Goal: Find specific page/section

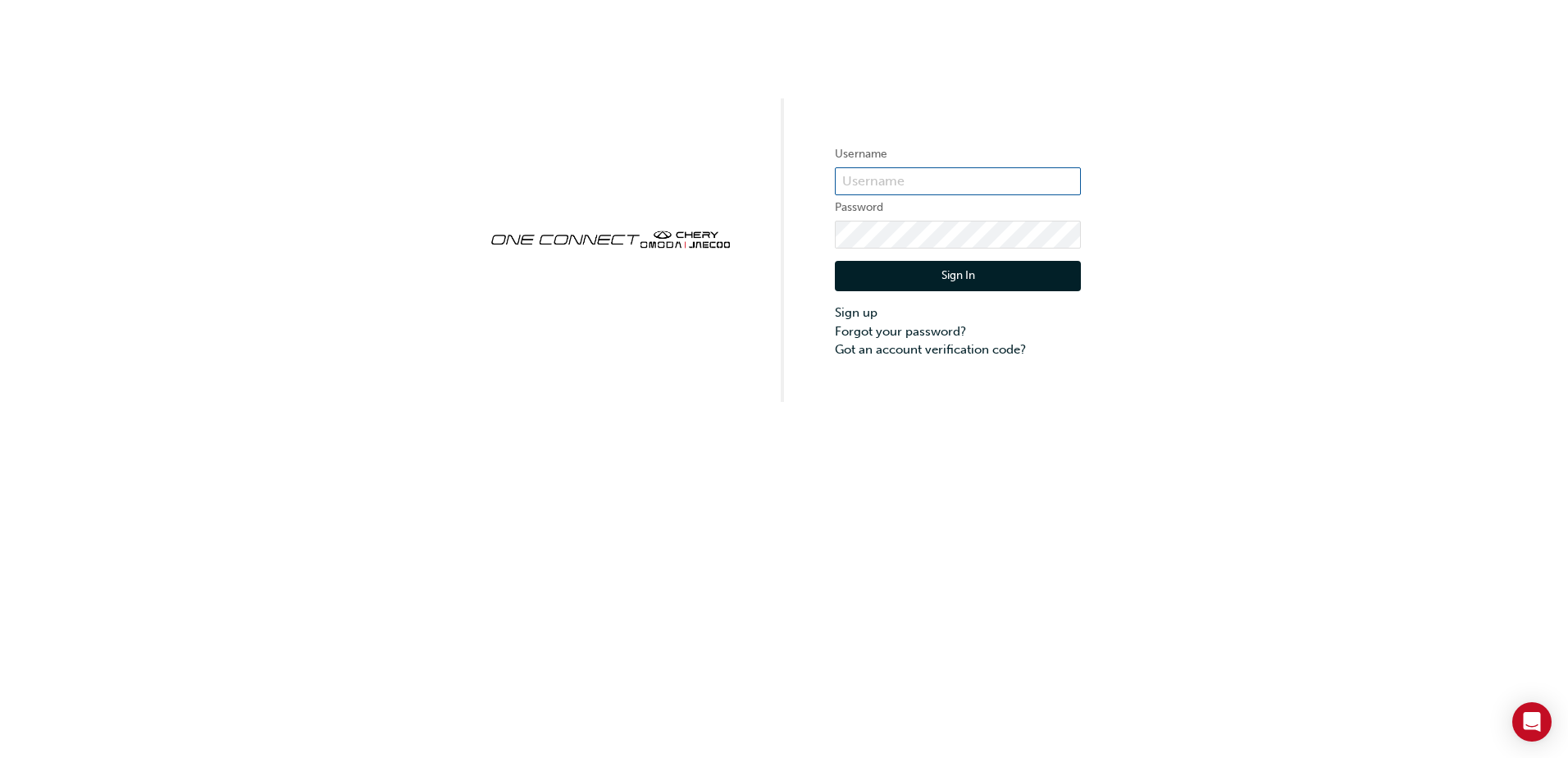
type input "ONE00608"
click at [919, 280] on button "Sign In" at bounding box center [957, 276] width 246 height 31
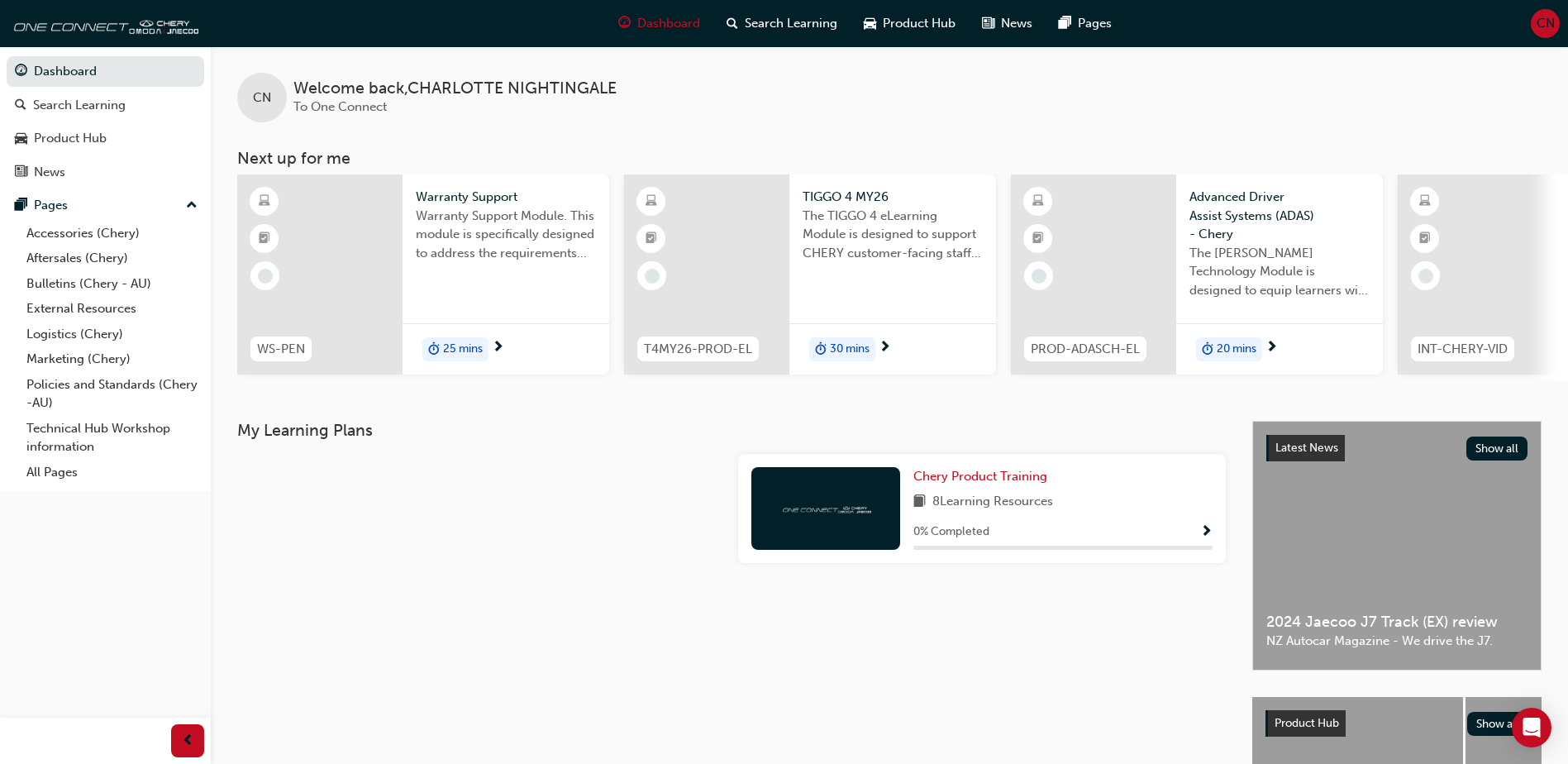
click at [109, 656] on div "Dashboard Search Learning Product Hub News Pages Pages Accessories (Chery) Afte…" at bounding box center [105, 361] width 210 height 723
click at [65, 256] on link "Aftersales (Chery)" at bounding box center [112, 258] width 185 height 26
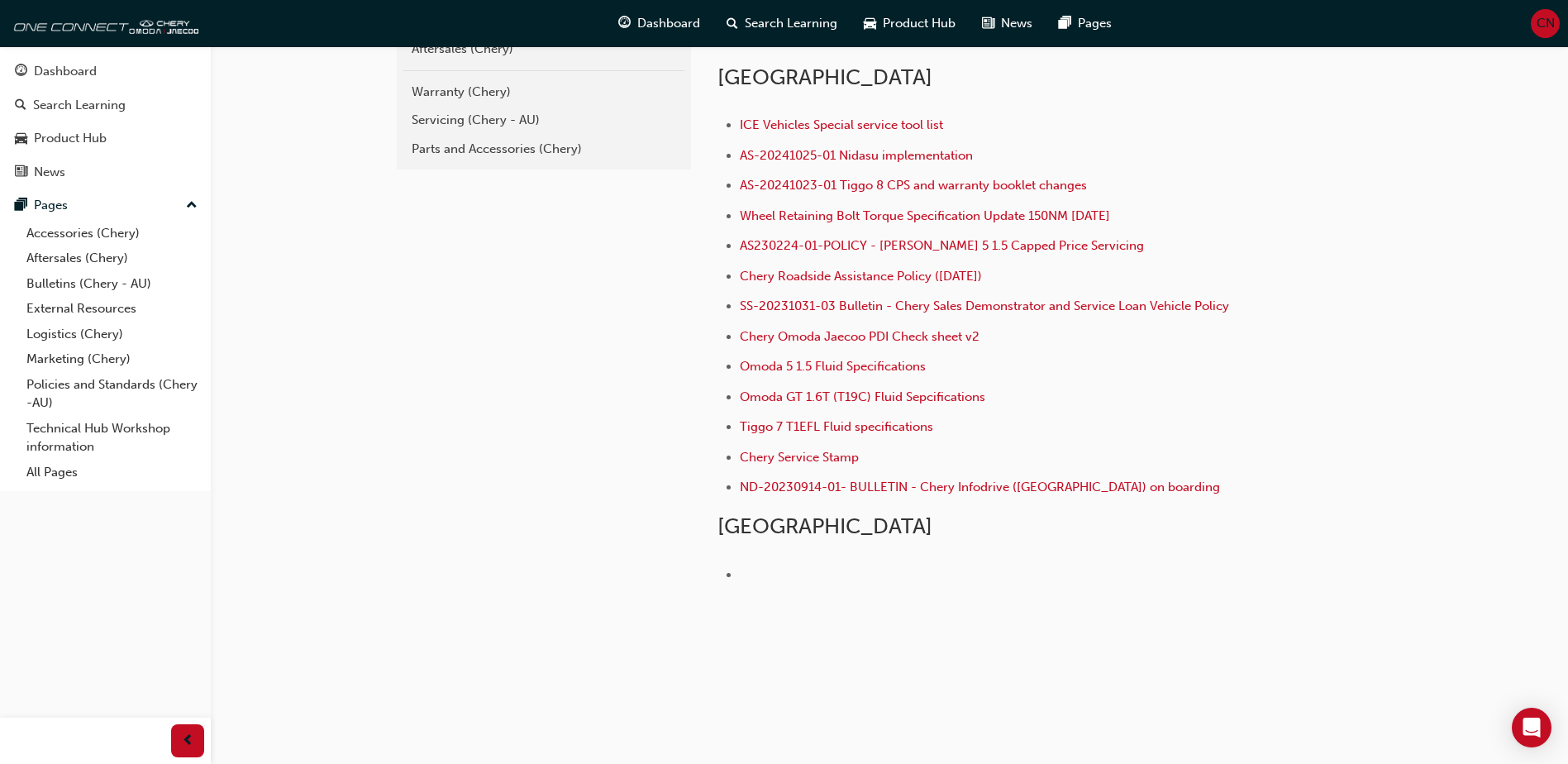
scroll to position [319, 0]
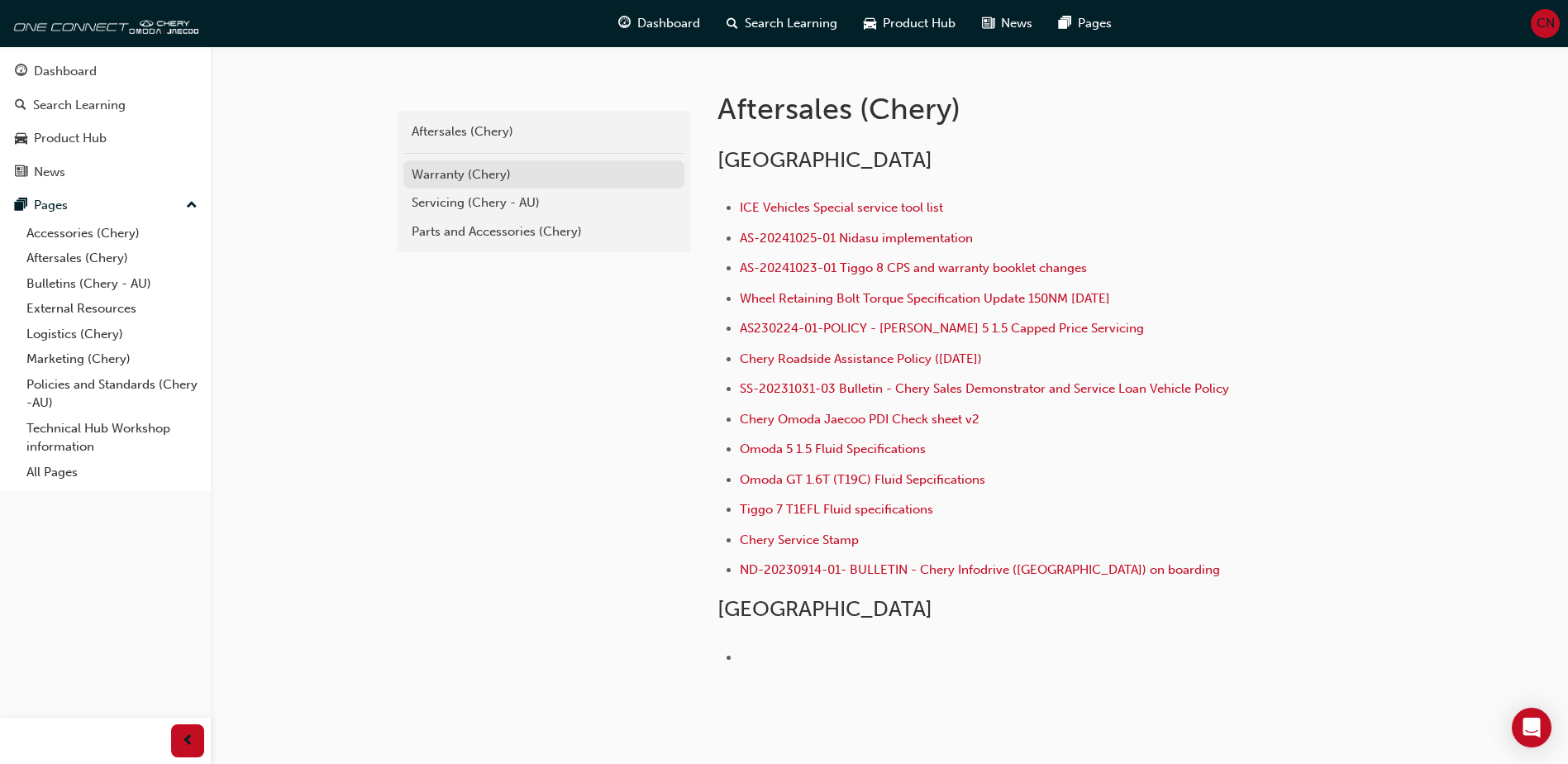
click at [508, 172] on div "Warranty (Chery)" at bounding box center [543, 175] width 264 height 19
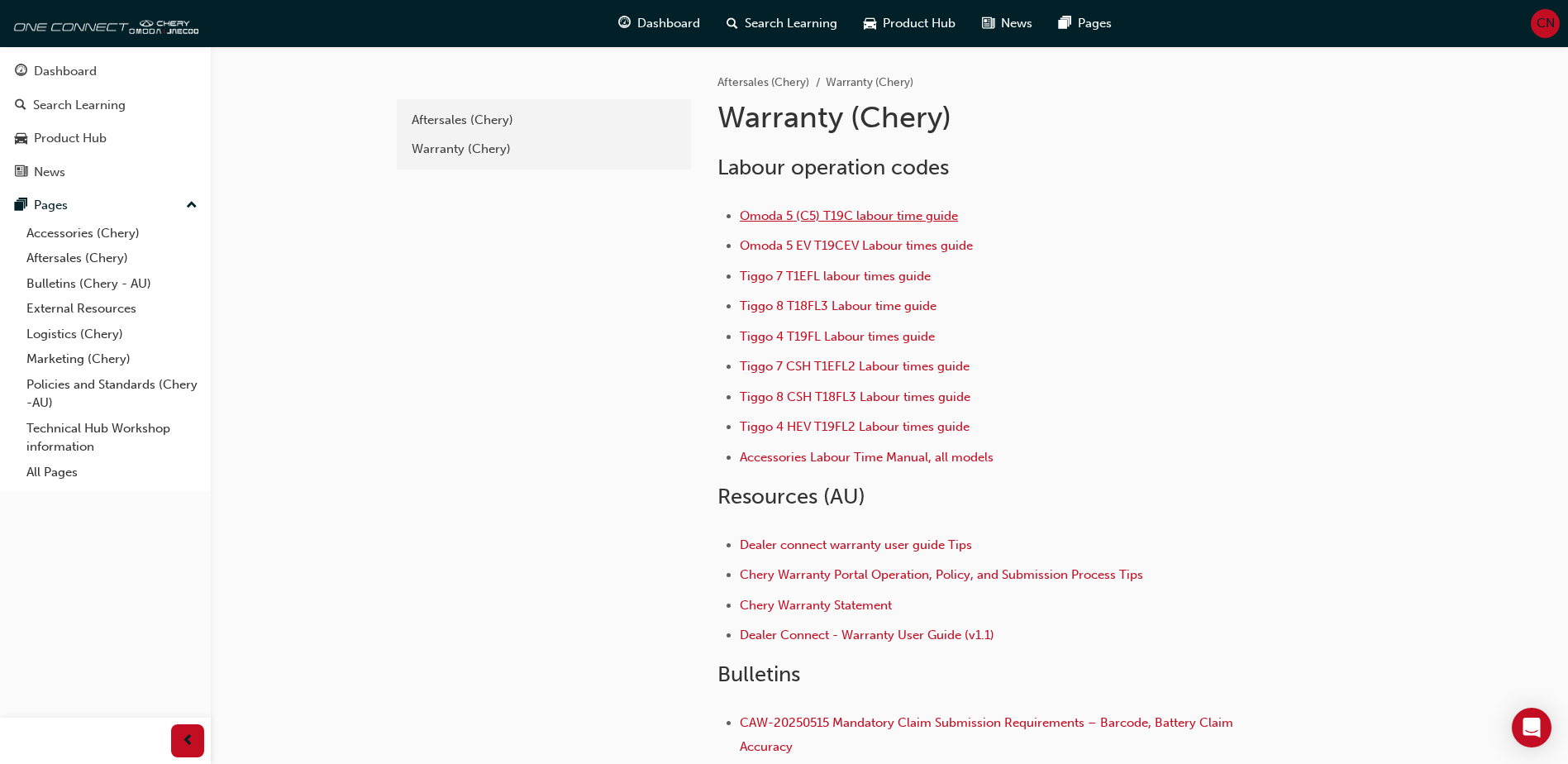
click at [883, 216] on span "Omoda 5 (C5) T19C labour time guide" at bounding box center [848, 215] width 218 height 15
